Goal: Information Seeking & Learning: Find specific fact

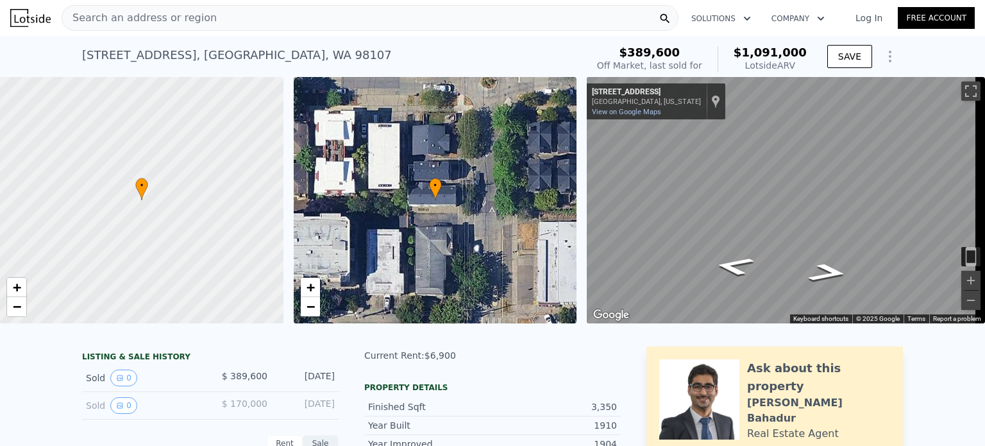
click at [429, 170] on div "• + −" at bounding box center [436, 200] width 284 height 246
click at [118, 15] on span "Search an address or region" at bounding box center [139, 17] width 155 height 15
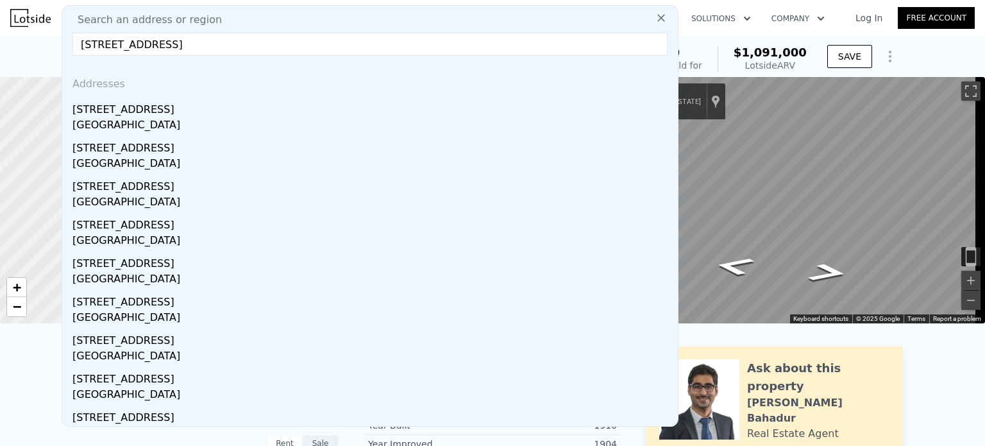
click at [100, 44] on input "[STREET_ADDRESS]" at bounding box center [369, 44] width 595 height 23
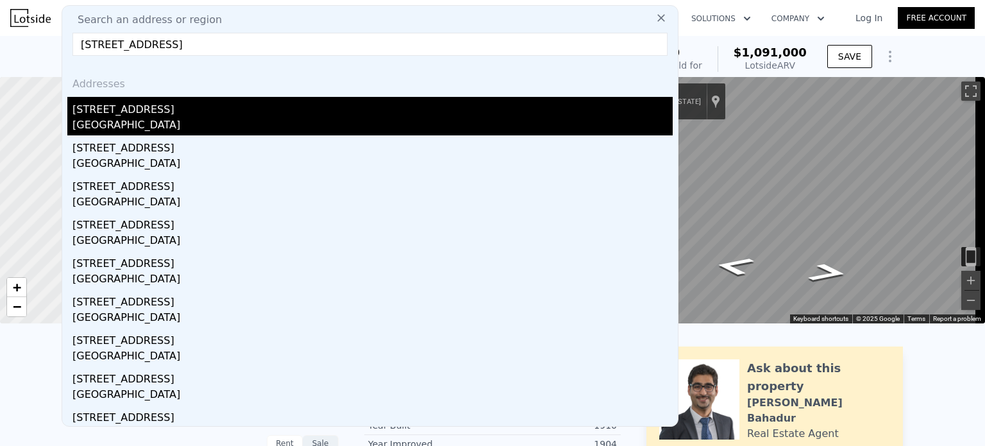
type input "[STREET_ADDRESS]"
click at [139, 114] on div "[STREET_ADDRESS]" at bounding box center [372, 107] width 601 height 21
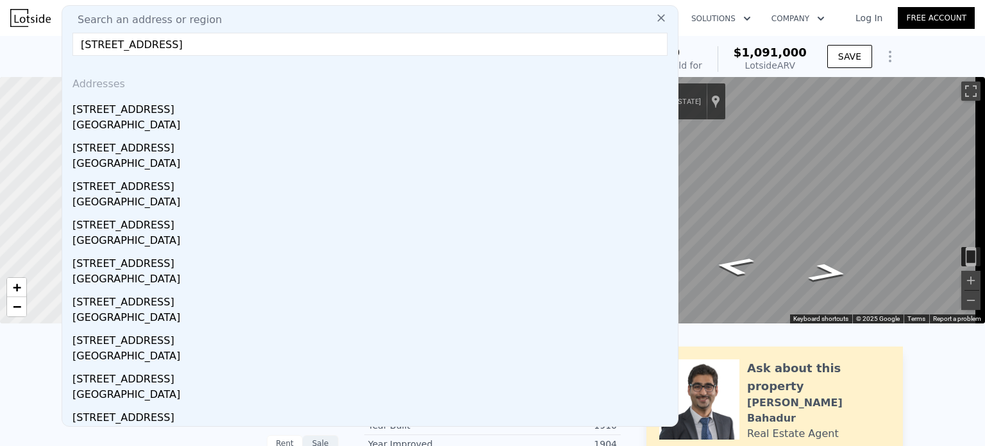
drag, startPoint x: 139, startPoint y: 114, endPoint x: 269, endPoint y: 64, distance: 139.3
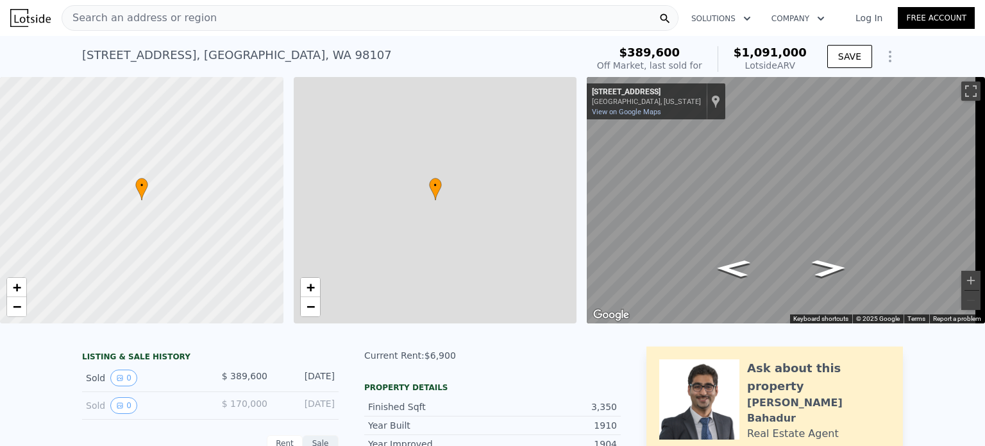
type input "5"
type input "2"
type input "2680"
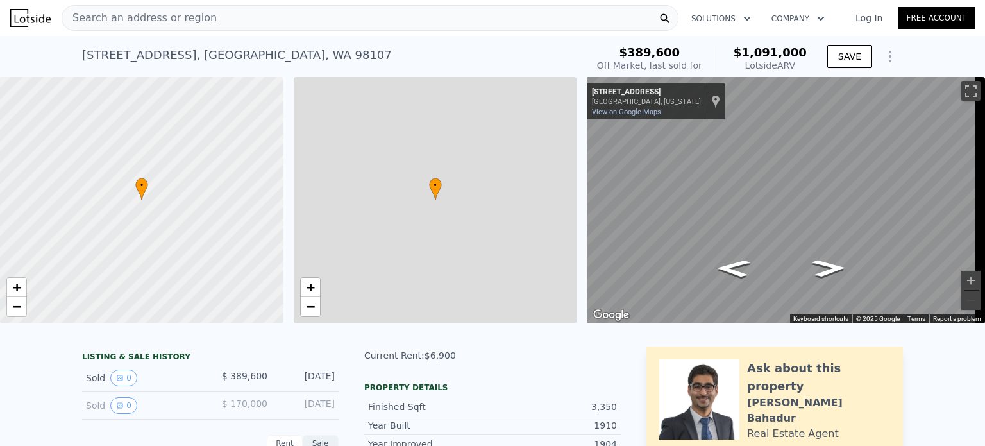
type input "5000"
type input "$ 1,091,000"
type input "$ 563,987"
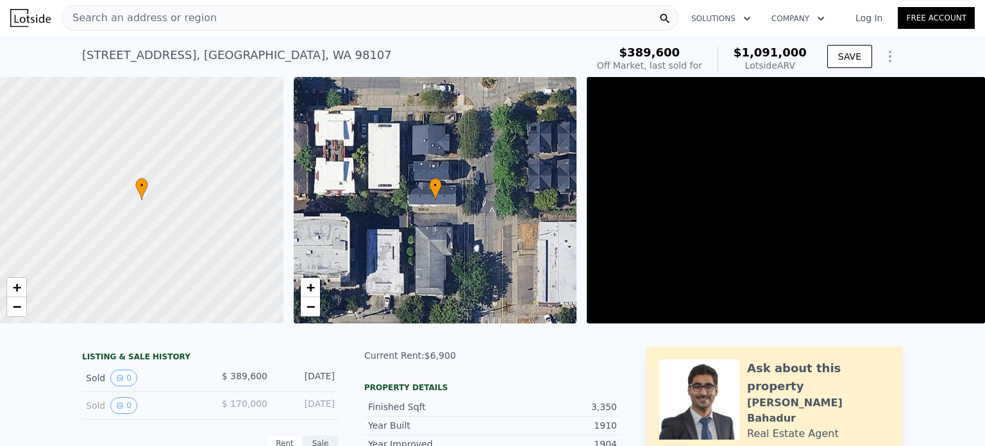
click at [169, 15] on span "Search an address or region" at bounding box center [139, 17] width 155 height 15
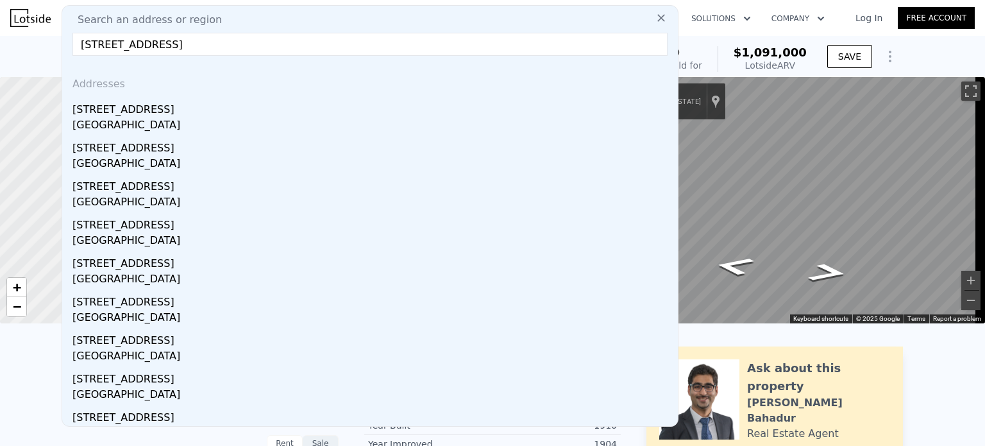
click at [99, 41] on input "[STREET_ADDRESS]" at bounding box center [369, 44] width 595 height 23
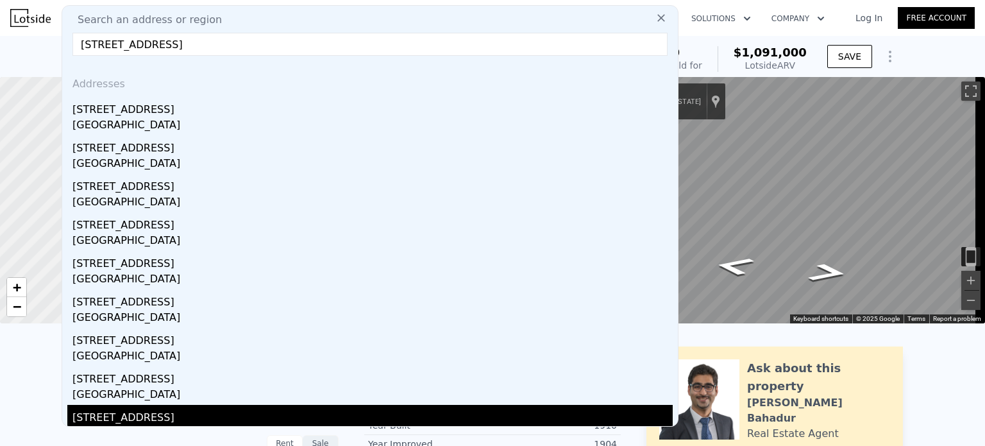
type input "[STREET_ADDRESS]"
click at [173, 416] on div "[STREET_ADDRESS]" at bounding box center [372, 415] width 601 height 21
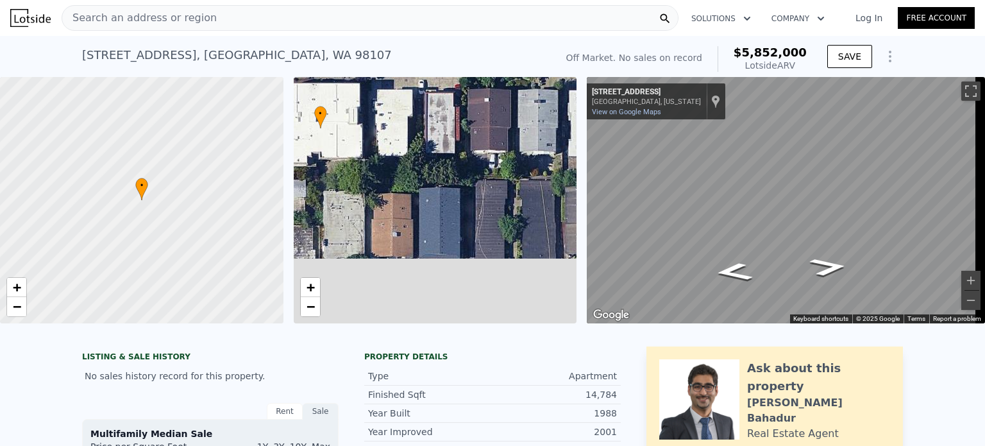
drag, startPoint x: 471, startPoint y: 217, endPoint x: 362, endPoint y: 151, distance: 127.3
click at [362, 151] on div "• + −" at bounding box center [436, 200] width 284 height 246
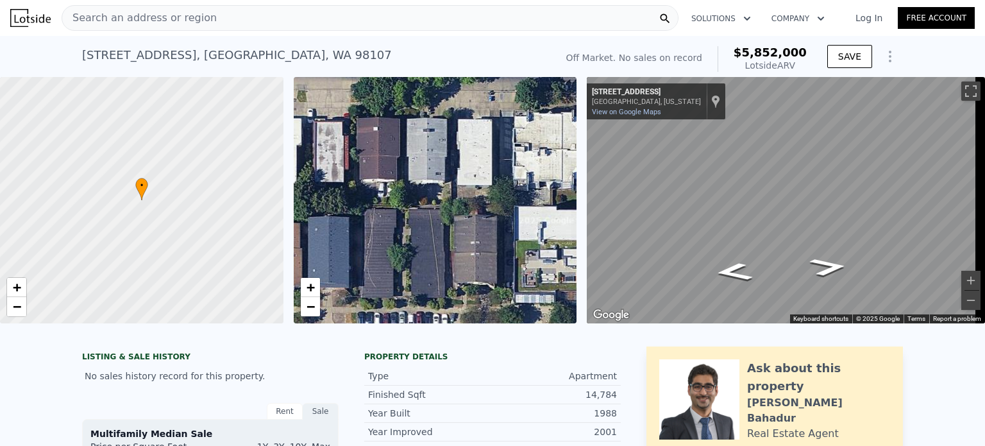
drag, startPoint x: 405, startPoint y: 199, endPoint x: 294, endPoint y: 228, distance: 114.7
click at [294, 228] on div "• + −" at bounding box center [436, 200] width 284 height 246
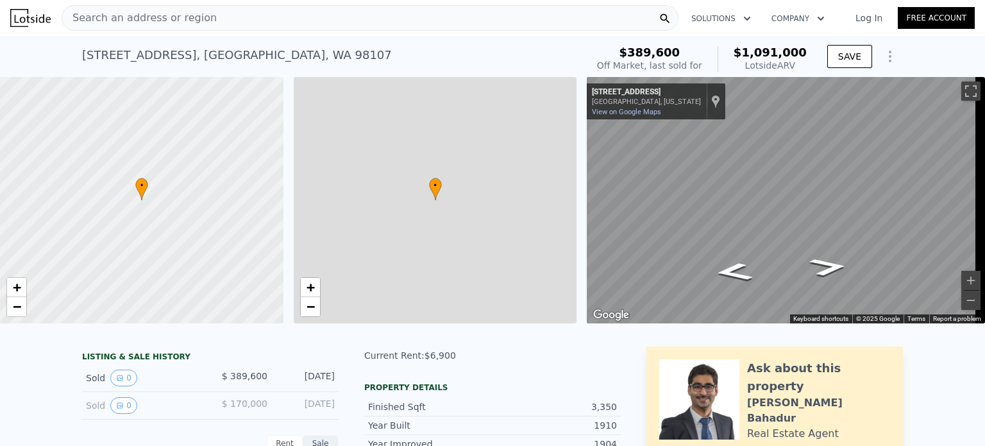
type input "5"
type input "2"
type input "2680"
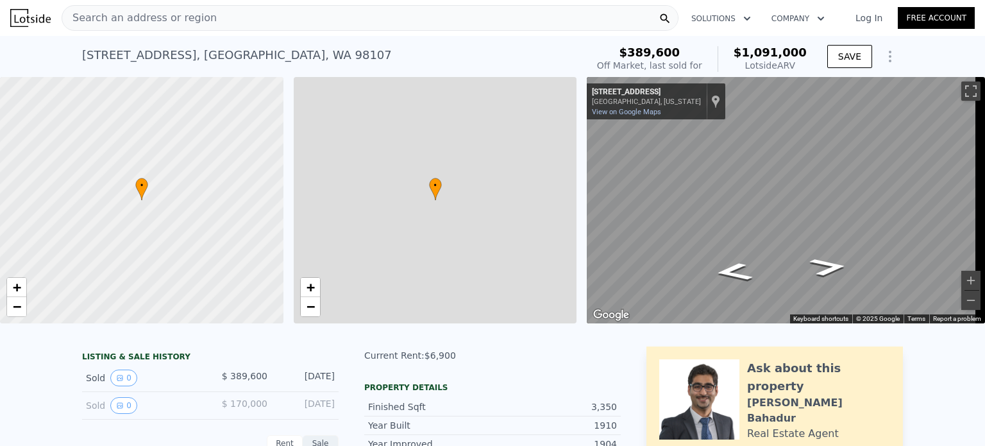
type input "2680"
type input "5000"
type input "$ 1,091,000"
type input "$ 563,987"
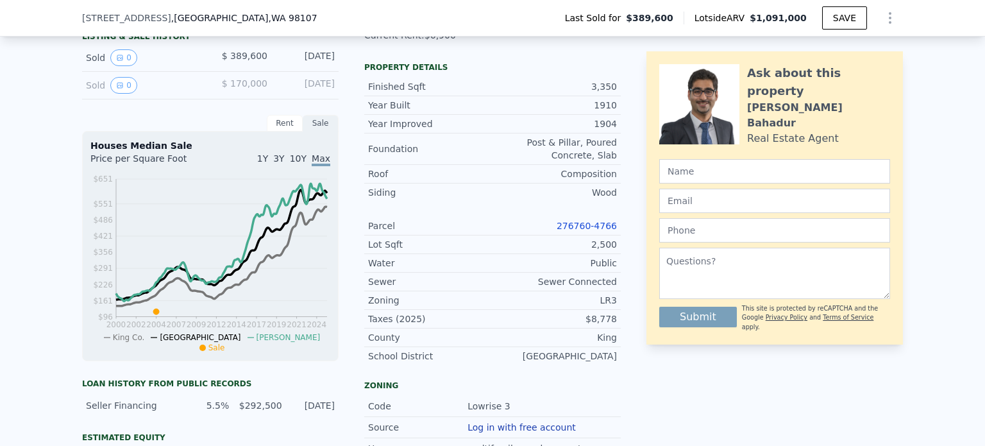
scroll to position [380, 0]
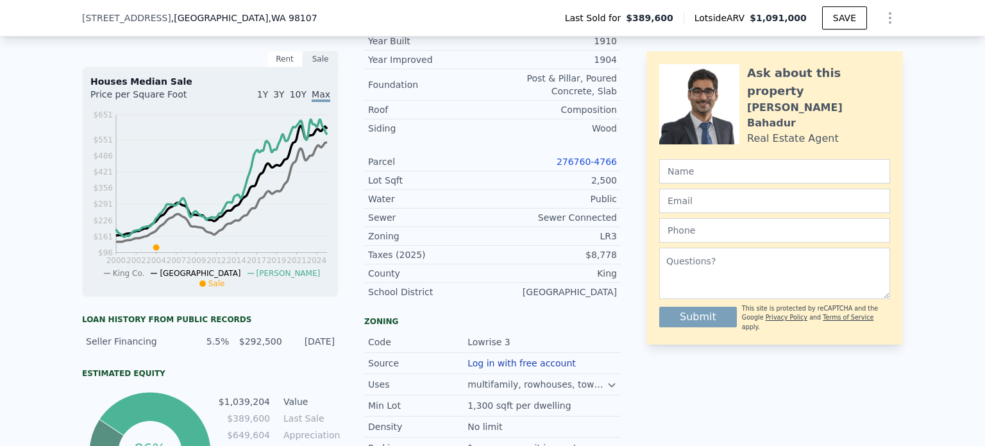
click at [607, 390] on icon at bounding box center [612, 385] width 10 height 10
click at [609, 386] on icon at bounding box center [612, 384] width 6 height 3
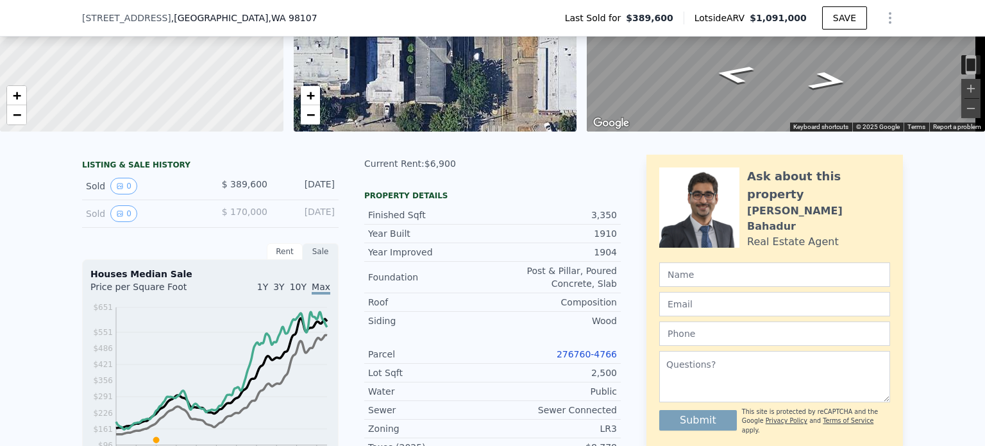
scroll to position [0, 0]
